Goal: Task Accomplishment & Management: Manage account settings

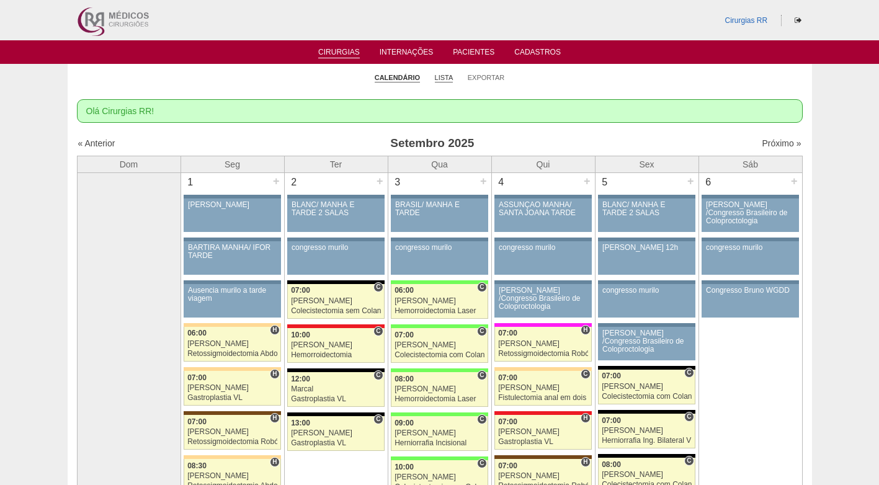
click at [446, 75] on link "Lista" at bounding box center [444, 77] width 19 height 9
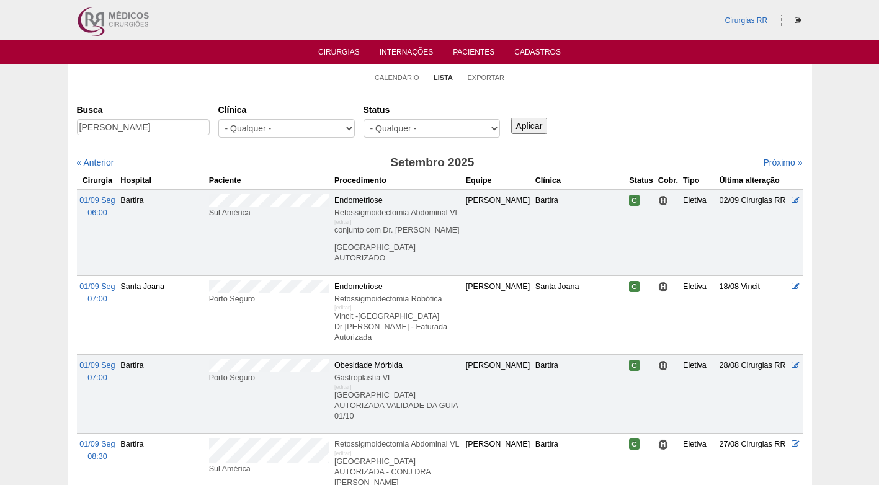
type input "SHEILA DA SILVA LUCENA"
drag, startPoint x: 555, startPoint y: 122, endPoint x: 537, endPoint y: 126, distance: 18.4
click at [549, 126] on div "Aplicar" at bounding box center [534, 116] width 50 height 34
click at [526, 125] on input "Aplicar" at bounding box center [529, 126] width 37 height 16
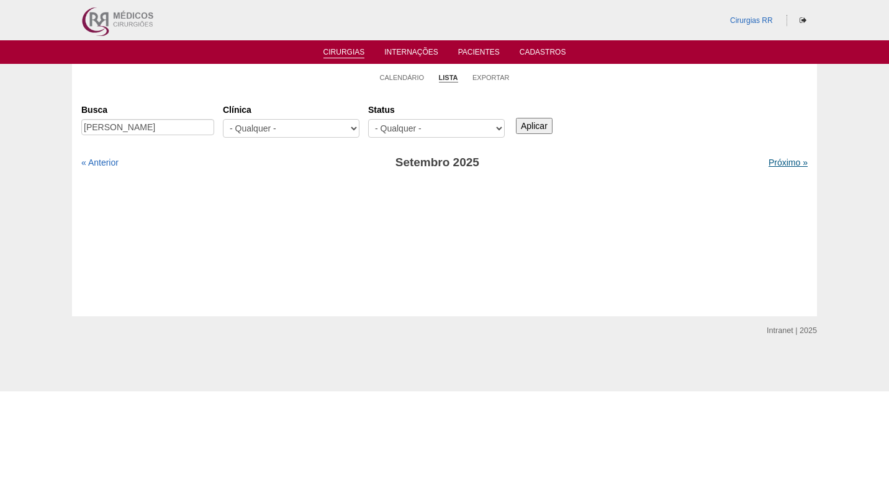
click at [773, 162] on link "Próximo »" at bounding box center [787, 163] width 39 height 10
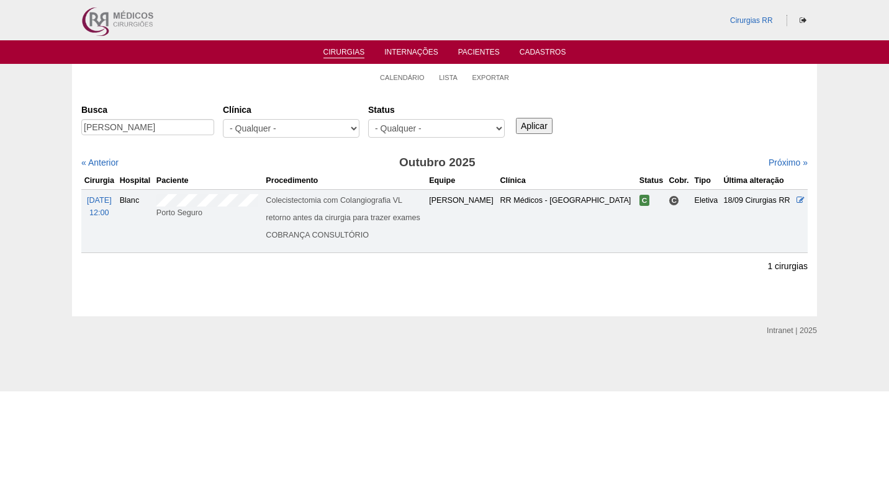
click at [595, 140] on div "Busca SHEILA DA SILVA LUCENA Clínica - Qualquer - 6R Alphaville Assunção Bartir…" at bounding box center [444, 121] width 726 height 45
click at [797, 200] on icon at bounding box center [800, 200] width 8 height 8
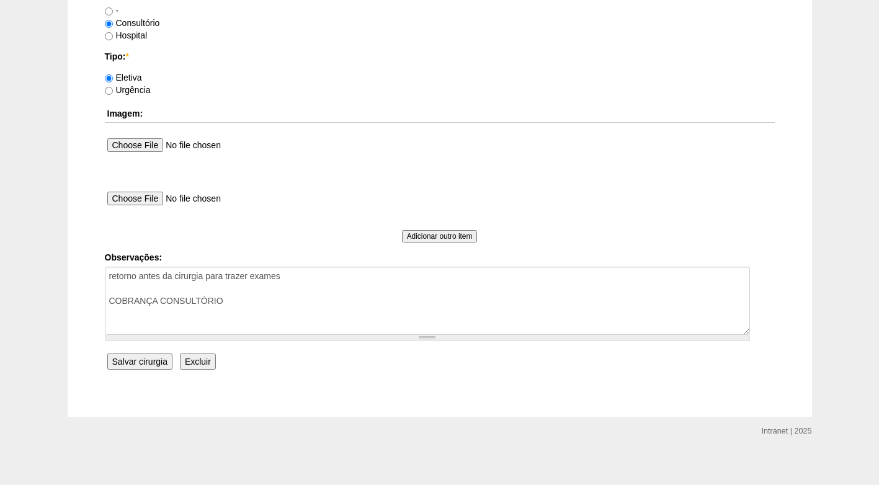
scroll to position [1114, 0]
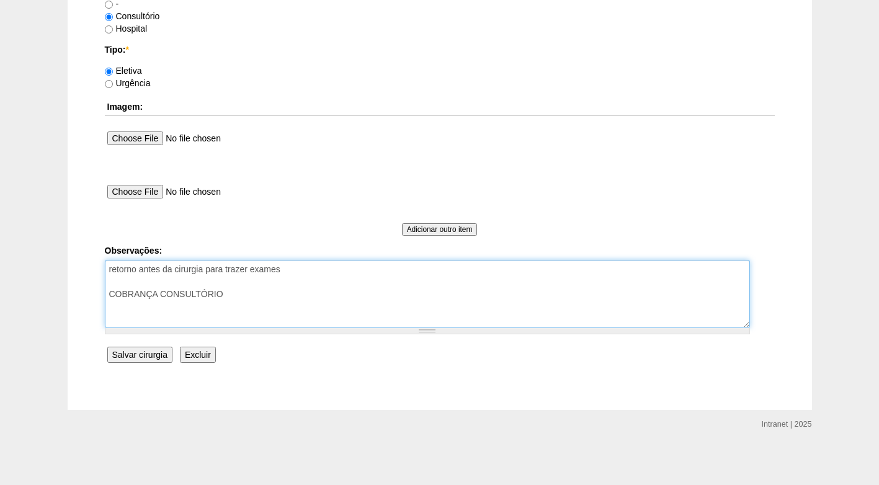
click at [244, 296] on textarea "retorno antes da cirurgia para trazer exames COBRANÇA CONSULTÓRIO" at bounding box center [427, 294] width 645 height 68
type textarea "retorno antes da cirurgia para trazer exames COBRANÇA CONSULTÓRIO AUTORIZADO"
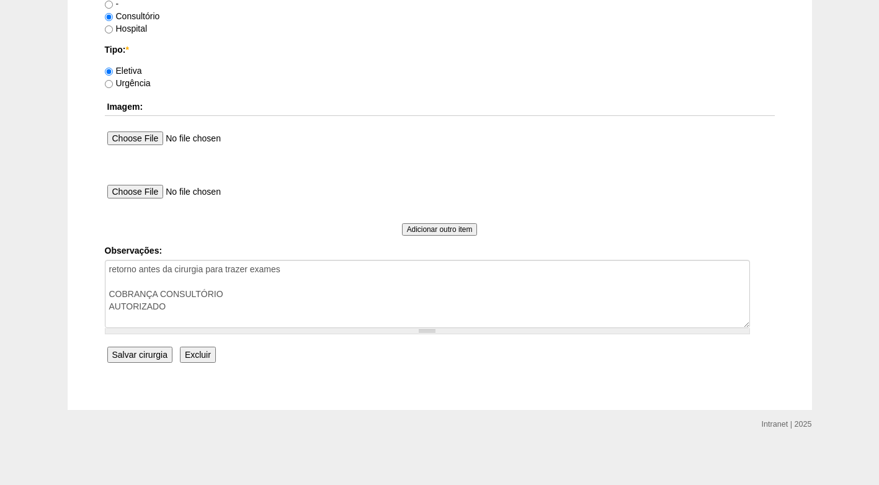
click at [110, 357] on input "Salvar cirurgia" at bounding box center [139, 355] width 65 height 16
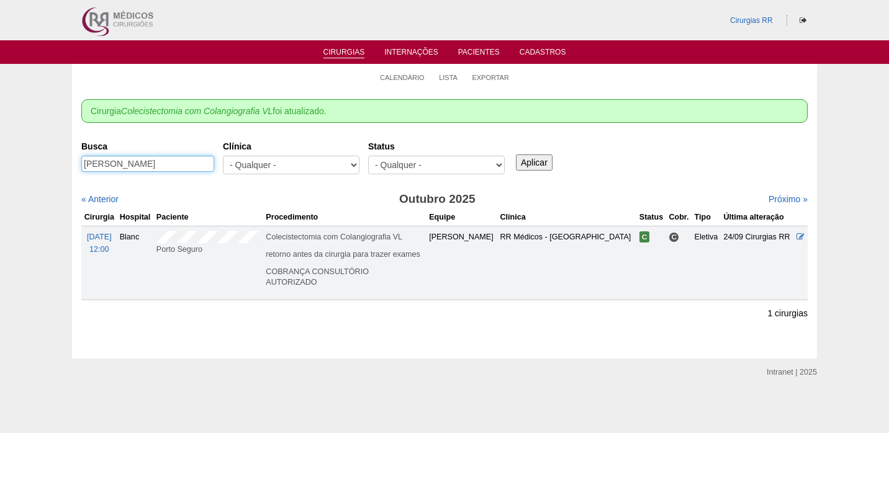
drag, startPoint x: 197, startPoint y: 163, endPoint x: 45, endPoint y: 163, distance: 152.0
click at [45, 163] on div "Calendário Lista Exportar Cirurgia Colecistectomia com Colangiografia VL foi at…" at bounding box center [444, 211] width 889 height 294
paste input "[PERSON_NAME]"
type input "[PERSON_NAME]"
click at [540, 159] on input "Aplicar" at bounding box center [534, 163] width 37 height 16
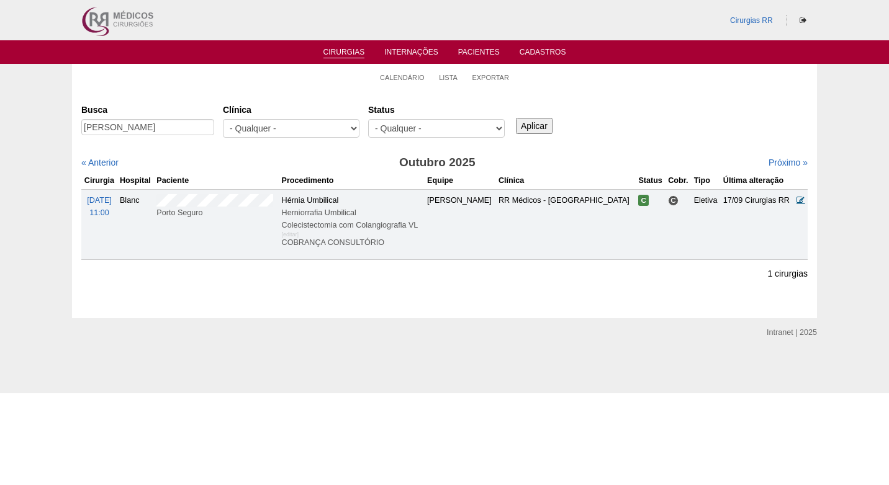
click at [800, 202] on icon at bounding box center [800, 200] width 8 height 8
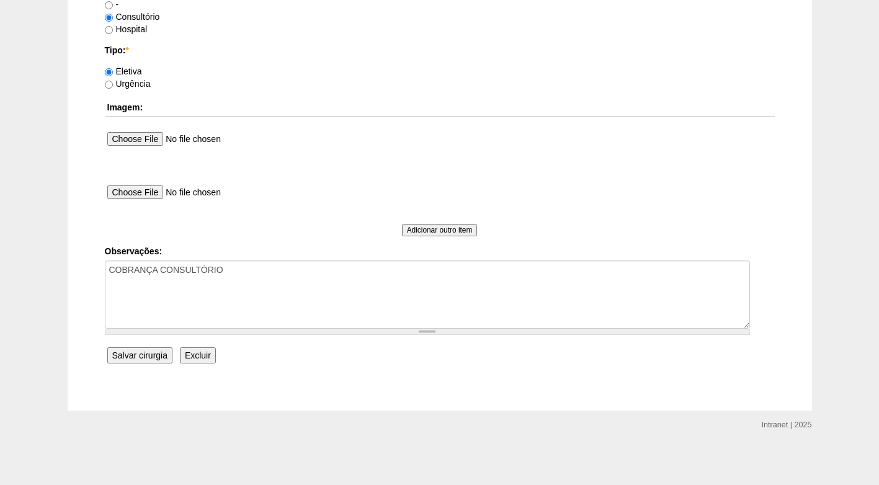
scroll to position [1114, 0]
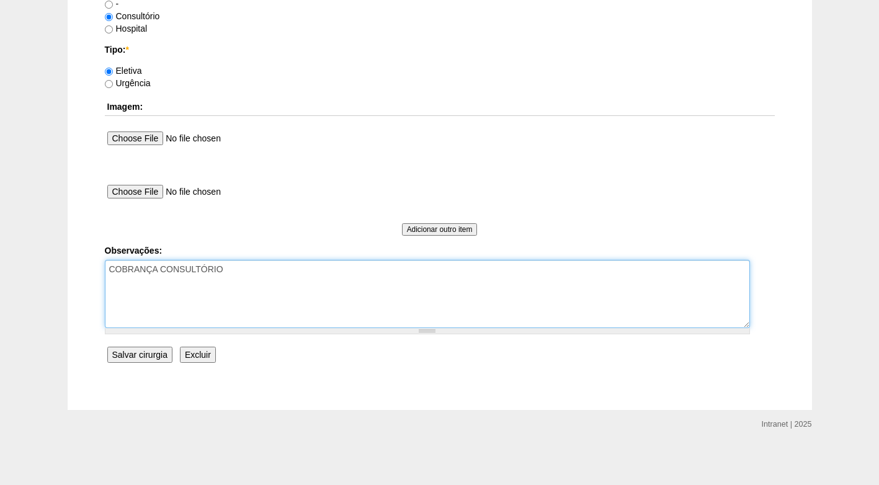
click at [318, 281] on textarea "COBRANÇA CONSULTÓRIO" at bounding box center [427, 294] width 645 height 68
type textarea "COBRANÇA CONSULTÓRIO AUTORIZADO"
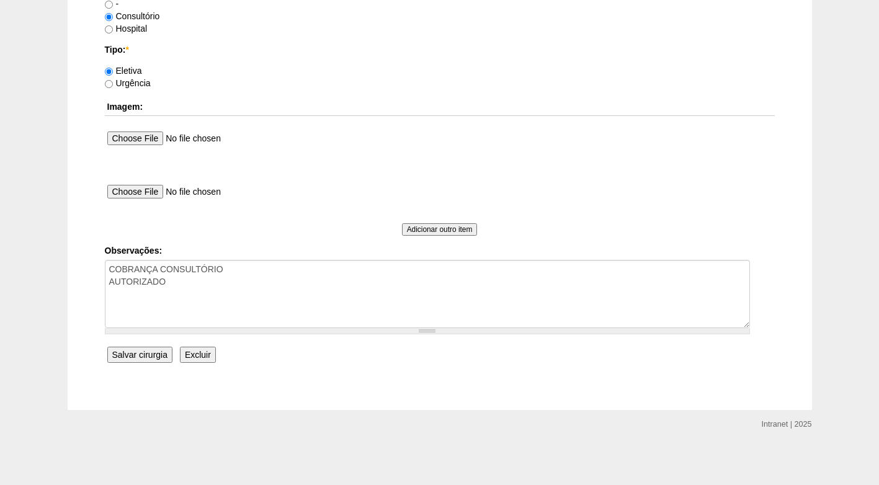
click at [145, 353] on input "Salvar cirurgia" at bounding box center [139, 355] width 65 height 16
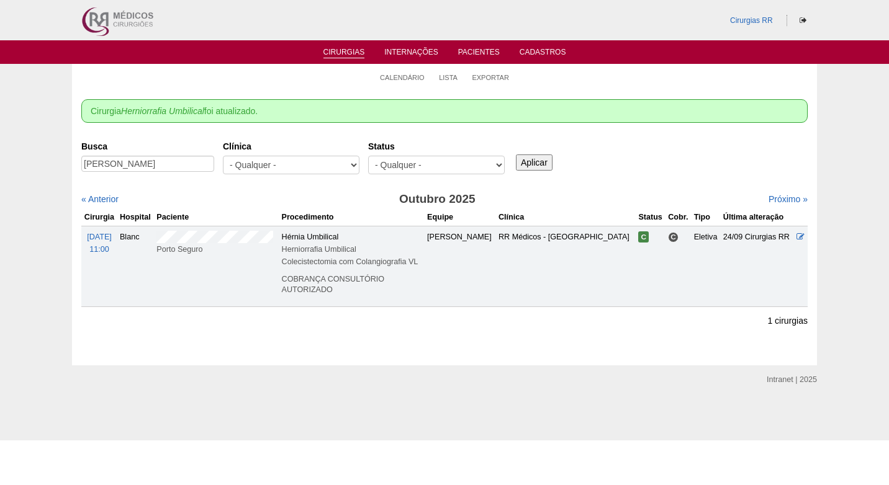
click at [645, 148] on div "Busca JOSIANE DE SOUZA SANTOS Clínica - Qualquer - 6R Alphaville Assunção Barti…" at bounding box center [444, 158] width 726 height 45
click at [646, 147] on div "Busca JOSIANE DE SOUZA SANTOS Clínica - Qualquer - 6R Alphaville Assunção Barti…" at bounding box center [444, 158] width 726 height 45
click at [623, 149] on div "Busca JOSIANE DE SOUZA SANTOS Clínica - Qualquer - 6R Alphaville Assunção Barti…" at bounding box center [444, 158] width 726 height 45
click at [628, 158] on div "Busca JOSIANE DE SOUZA SANTOS Clínica - Qualquer - 6R Alphaville Assunção Barti…" at bounding box center [444, 158] width 726 height 45
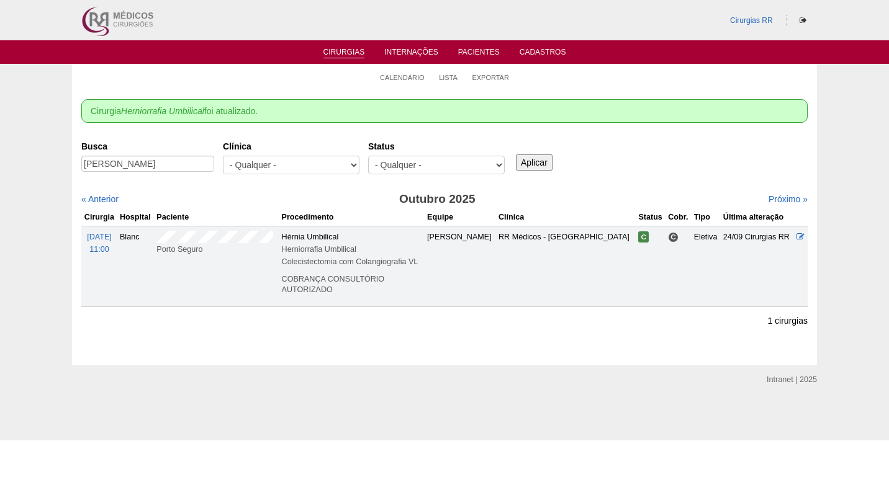
click at [632, 145] on div "Busca JOSIANE DE SOUZA SANTOS Clínica - Qualquer - 6R Alphaville Assunção Barti…" at bounding box center [444, 158] width 726 height 45
drag, startPoint x: 86, startPoint y: 167, endPoint x: 215, endPoint y: 166, distance: 129.1
click at [215, 166] on div "Busca JOSIANE DE SOUZA SANTOS" at bounding box center [151, 157] width 141 height 42
drag, startPoint x: 542, startPoint y: 157, endPoint x: 557, endPoint y: 78, distance: 80.8
click at [543, 156] on input "Aplicar" at bounding box center [534, 163] width 37 height 16
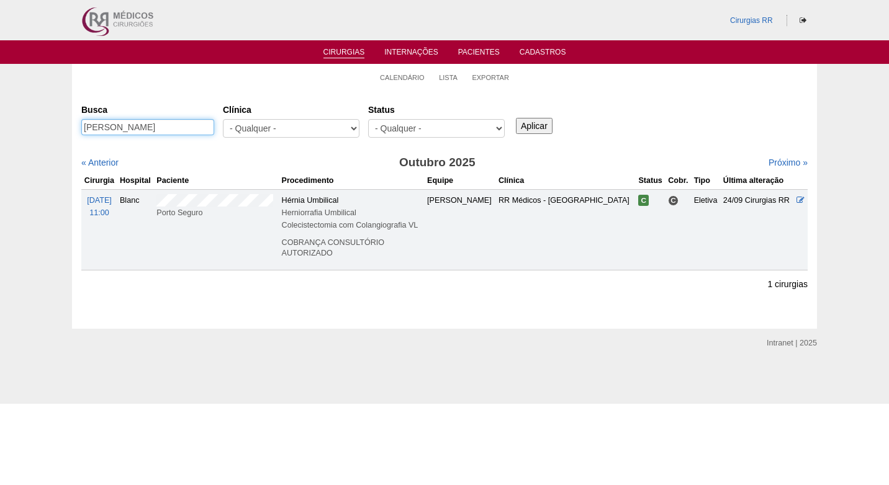
drag, startPoint x: 84, startPoint y: 127, endPoint x: 204, endPoint y: 131, distance: 119.8
click at [204, 131] on input "[PERSON_NAME]" at bounding box center [147, 127] width 133 height 16
paste input "[PERSON_NAME]"
type input "[PERSON_NAME]"
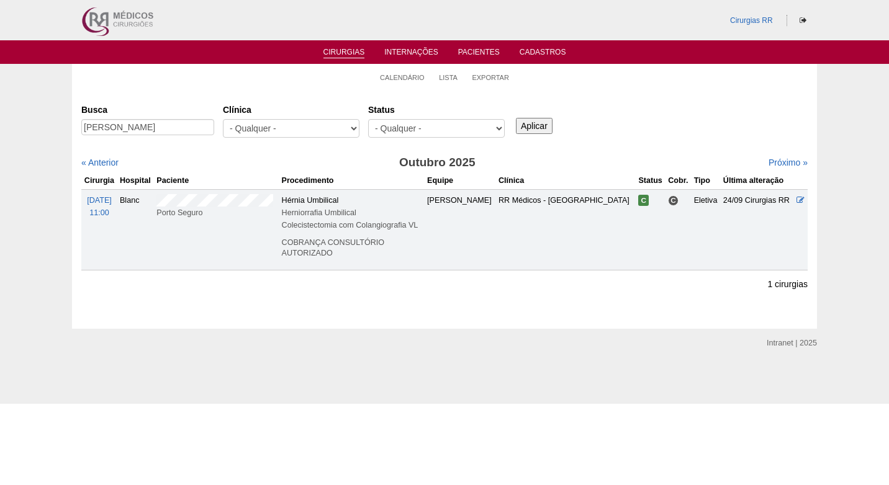
scroll to position [0, 0]
click at [527, 120] on input "Aplicar" at bounding box center [534, 126] width 37 height 16
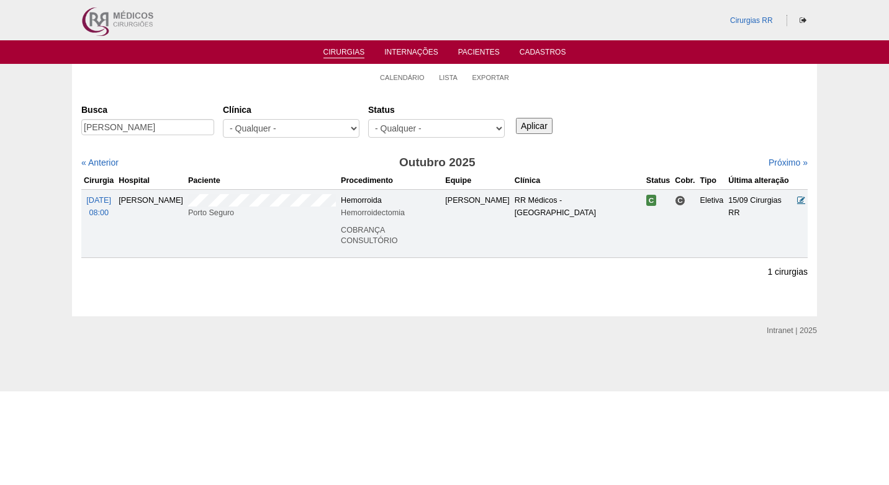
click at [800, 199] on icon at bounding box center [801, 200] width 8 height 8
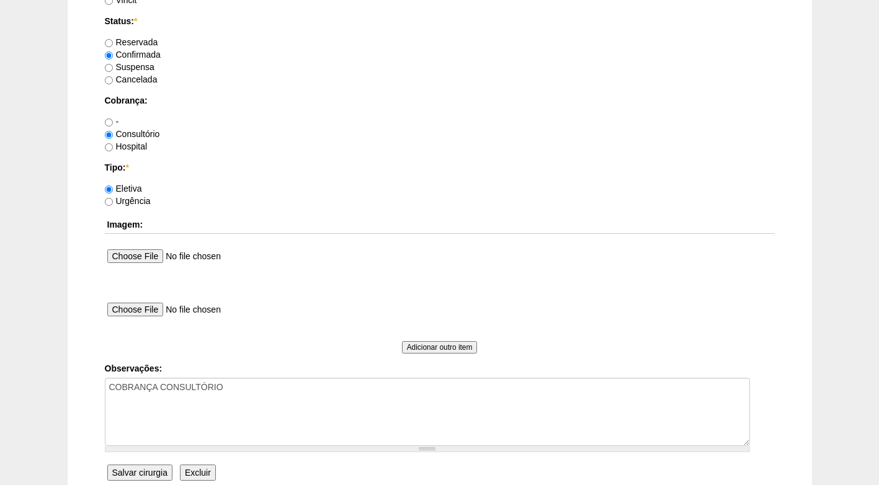
scroll to position [1114, 0]
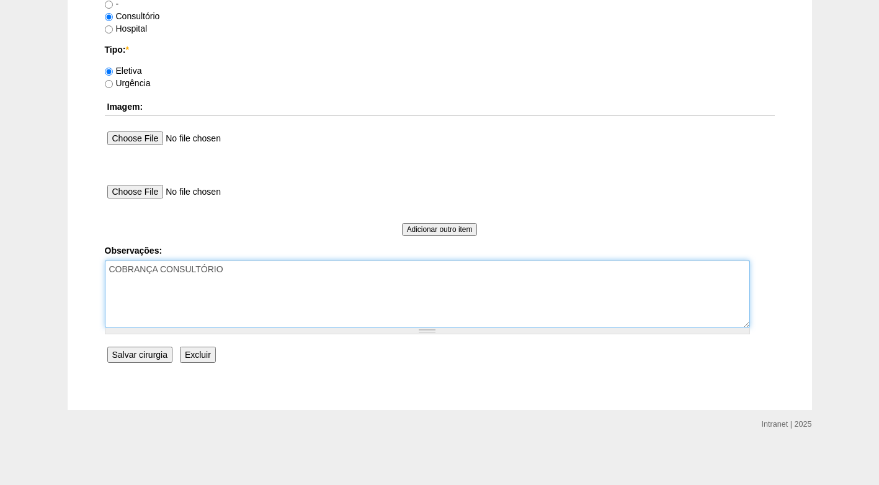
click at [246, 274] on textarea "COBRANÇA CONSULTÓRIO" at bounding box center [427, 294] width 645 height 68
type textarea "COBRANÇA CONSULTÓRIO AUTORIZADO"
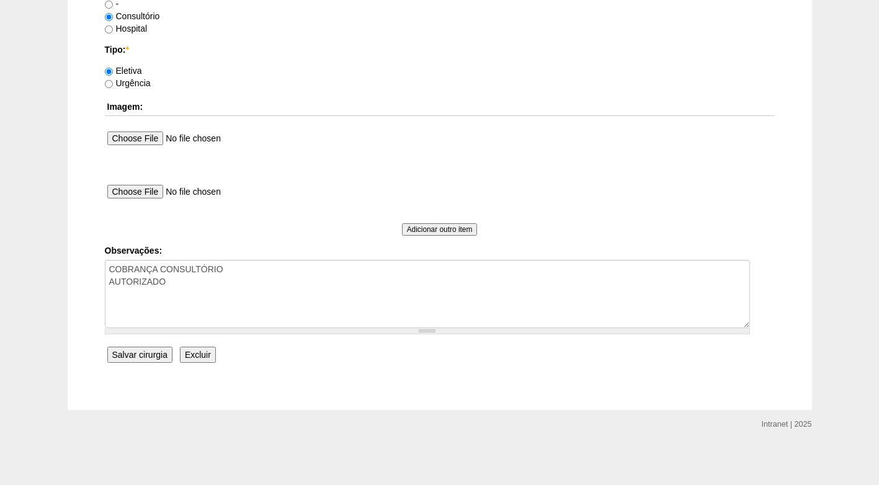
click at [149, 354] on input "Salvar cirurgia" at bounding box center [139, 355] width 65 height 16
